Goal: Task Accomplishment & Management: Manage account settings

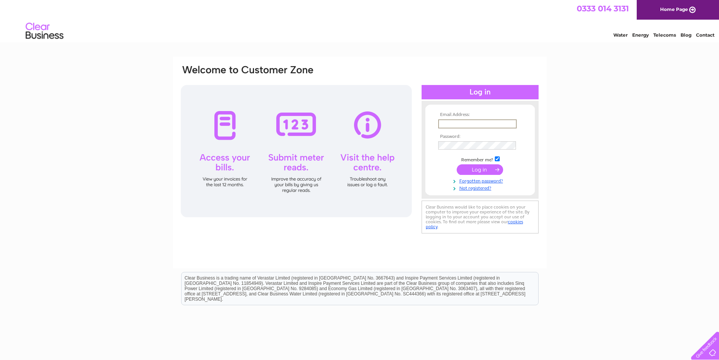
click at [446, 125] on input "text" at bounding box center [477, 123] width 78 height 9
type input "[PERSON_NAME][EMAIL_ADDRESS][DOMAIN_NAME]"
click at [476, 170] on input "submit" at bounding box center [480, 169] width 46 height 11
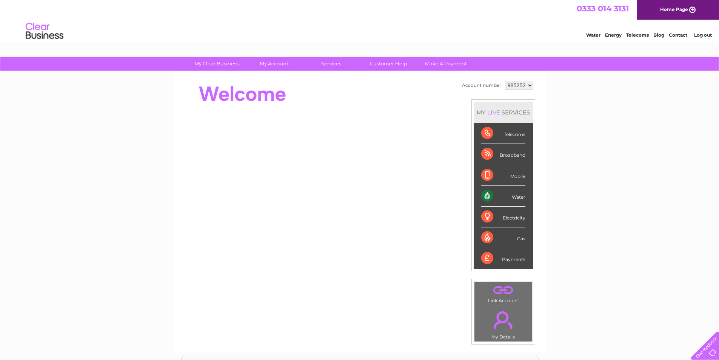
click at [483, 197] on div "Water" at bounding box center [503, 196] width 44 height 21
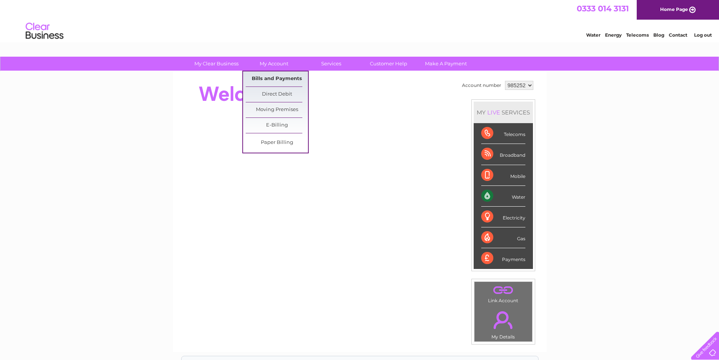
click at [268, 79] on link "Bills and Payments" at bounding box center [277, 78] width 62 height 15
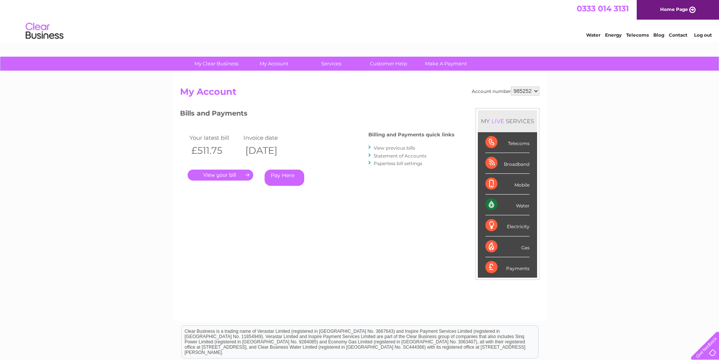
click at [218, 175] on link "." at bounding box center [221, 174] width 66 height 11
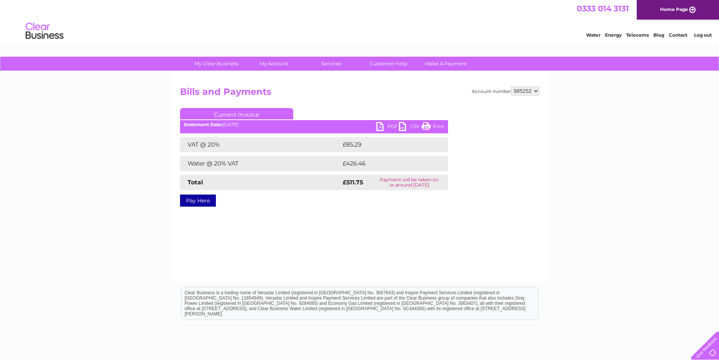
click at [379, 127] on link "PDF" at bounding box center [387, 127] width 23 height 11
